Goal: Task Accomplishment & Management: Manage account settings

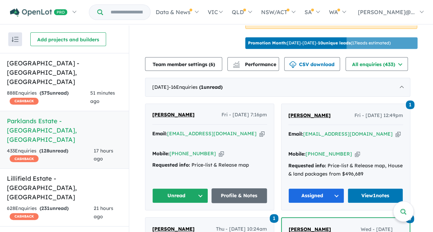
scroll to position [379, 0]
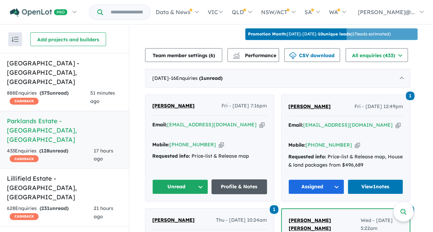
click at [240, 179] on link "Profile & Notes" at bounding box center [239, 186] width 56 height 15
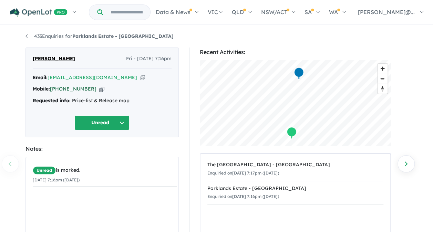
drag, startPoint x: 89, startPoint y: 89, endPoint x: 60, endPoint y: 90, distance: 28.6
click at [60, 90] on div "Mobile: +61 400 529 762 Copied!" at bounding box center [102, 89] width 139 height 8
copy link "400 529 762"
click at [120, 90] on div "Mobile: +61 400 529 762 Copied!" at bounding box center [102, 89] width 139 height 8
drag, startPoint x: 88, startPoint y: 89, endPoint x: 63, endPoint y: 89, distance: 25.1
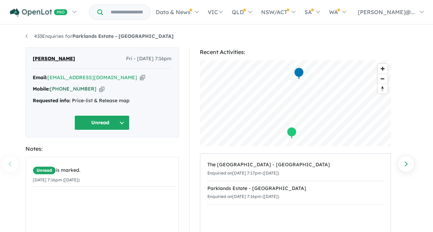
click at [63, 89] on div "Mobile: +61 400 529 762 Copied!" at bounding box center [102, 89] width 139 height 8
drag, startPoint x: 63, startPoint y: 89, endPoint x: 104, endPoint y: 90, distance: 40.6
click at [106, 89] on div "Mobile: +61 400 529 762 Copied!" at bounding box center [102, 89] width 139 height 8
drag, startPoint x: 89, startPoint y: 89, endPoint x: 61, endPoint y: 89, distance: 27.2
click at [61, 89] on div "Mobile: +61 400 529 762 Copied!" at bounding box center [102, 89] width 139 height 8
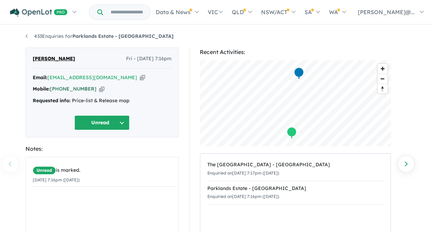
copy link "400 529 762"
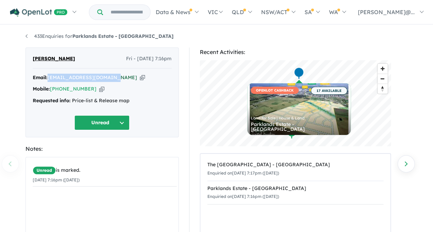
drag, startPoint x: 114, startPoint y: 76, endPoint x: 50, endPoint y: 74, distance: 64.4
click at [50, 74] on div "Email: ndmelbourne97@gmail.com Copied!" at bounding box center [102, 78] width 139 height 8
copy a%20Parklands%20Estate%20-%20Wonthaggi"] "[EMAIL_ADDRESS][DOMAIN_NAME]"
click at [154, 90] on div "Mobile: +61 400 529 762 Copied!" at bounding box center [102, 89] width 139 height 8
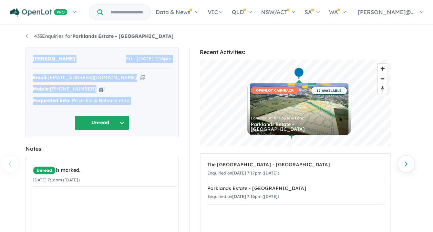
drag, startPoint x: 29, startPoint y: 58, endPoint x: 149, endPoint y: 116, distance: 133.4
click at [149, 116] on div "Neil Dlima Fri - 29/08/2025, 7:16pm Email: ndmelbourne97@gmail.com Copied! Mobi…" at bounding box center [101, 93] width 153 height 90
copy div "Neil Dlima Fri - 29/08/2025, 7:16pm Email: ndmelbourne97@gmail.com Copied! Mobi…"
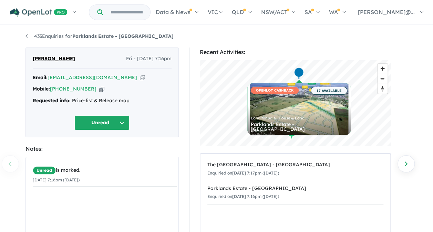
click at [107, 146] on div "Notes:" at bounding box center [101, 148] width 153 height 9
click at [101, 121] on button "Unread" at bounding box center [101, 122] width 55 height 15
click at [97, 152] on button "Assigned" at bounding box center [105, 155] width 60 height 16
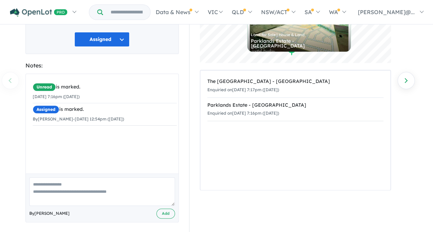
scroll to position [86, 0]
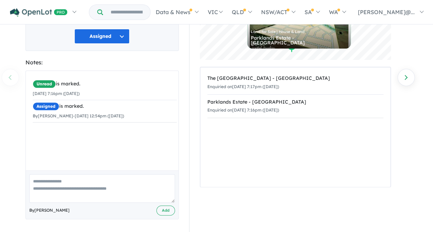
click at [54, 185] on textarea at bounding box center [102, 188] width 146 height 29
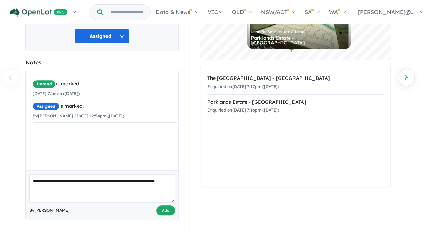
type textarea "**********"
click at [167, 209] on button "Add" at bounding box center [165, 211] width 19 height 10
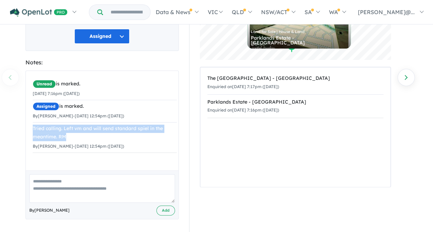
drag, startPoint x: 50, startPoint y: 138, endPoint x: 32, endPoint y: 125, distance: 21.7
click at [32, 125] on div "Unread is marked. 29/08/2025 7:16pm (Friday) Assigned is marked. By Rebecca Mar…" at bounding box center [105, 115] width 158 height 89
copy div "Tried calling. Left vm and will send standard spiel in the meantime. RM"
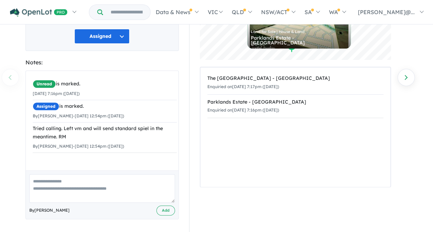
click at [185, 111] on div "Recent Activities: © Mapbox © OpenStreetMap Improve this map OPENLOT CASHBACK 1…" at bounding box center [298, 97] width 229 height 272
